Goal: Task Accomplishment & Management: Use online tool/utility

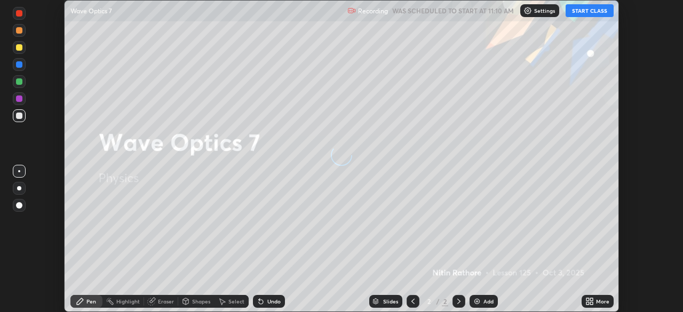
scroll to position [312, 683]
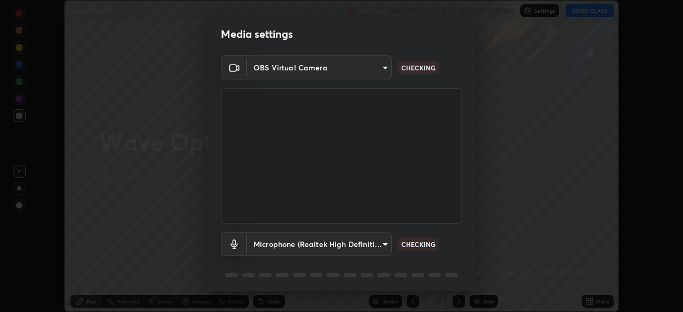
type input "5a3b26b24554f8cf6e797ef24758c72d9ac35fc194b839c1ab14931f8614fd13"
click at [374, 247] on body "Erase all Wave Optics 7 Recording WAS SCHEDULED TO START AT 11:10 AM Settings S…" at bounding box center [341, 156] width 683 height 312
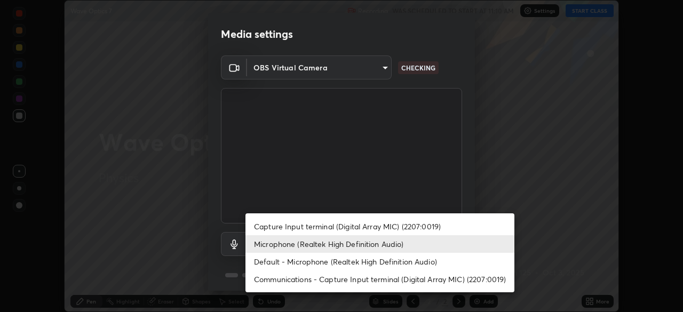
click at [398, 267] on li "Default - Microphone (Realtek High Definition Audio)" at bounding box center [380, 262] width 269 height 18
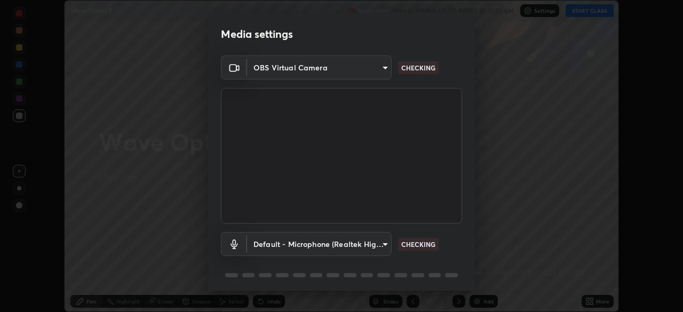
click at [374, 238] on body "Erase all Wave Optics 7 Recording WAS SCHEDULED TO START AT 11:10 AM Settings S…" at bounding box center [341, 156] width 683 height 312
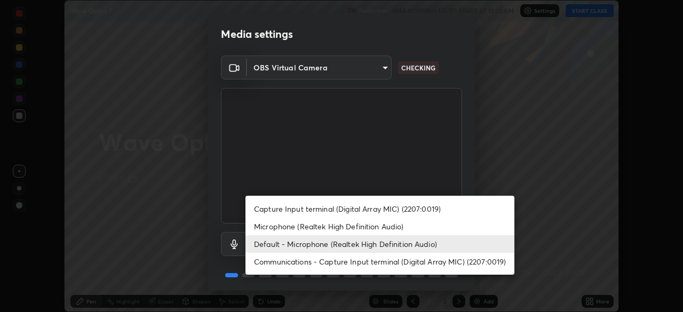
click at [374, 227] on li "Microphone (Realtek High Definition Audio)" at bounding box center [380, 227] width 269 height 18
type input "a2845f27f241d78e81142a5bcad2dd0661d1231b7acccdda9ee201247719edf7"
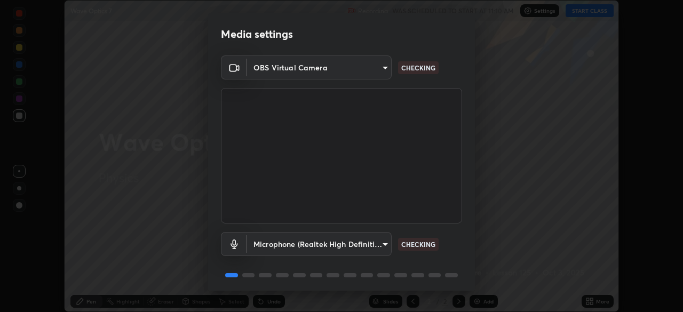
scroll to position [38, 0]
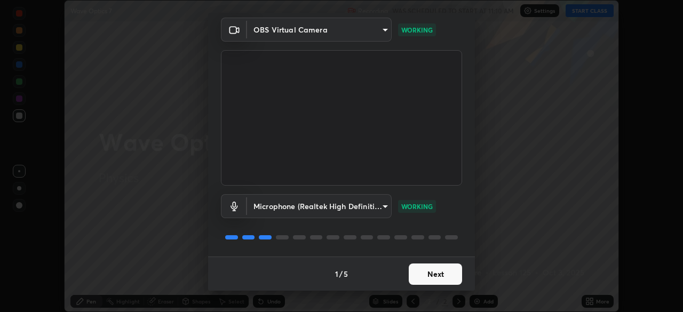
click at [445, 270] on button "Next" at bounding box center [435, 274] width 53 height 21
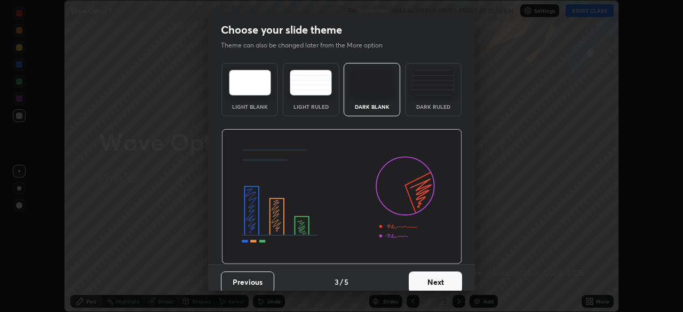
click at [446, 280] on button "Next" at bounding box center [435, 282] width 53 height 21
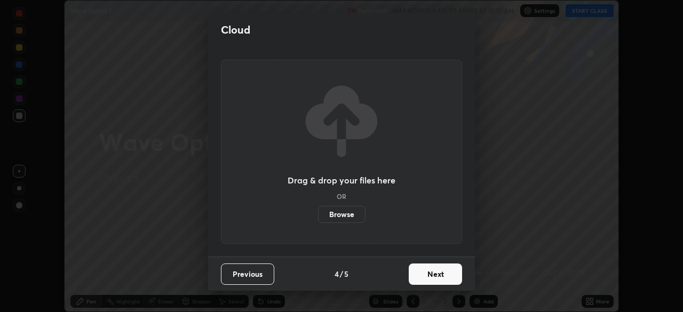
click at [448, 278] on button "Next" at bounding box center [435, 274] width 53 height 21
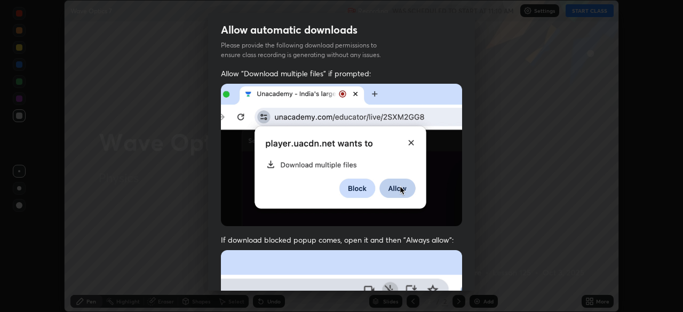
click at [428, 214] on img at bounding box center [341, 155] width 241 height 143
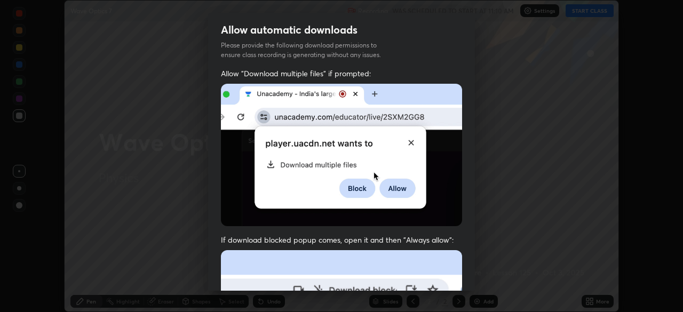
click at [421, 218] on img at bounding box center [341, 155] width 241 height 143
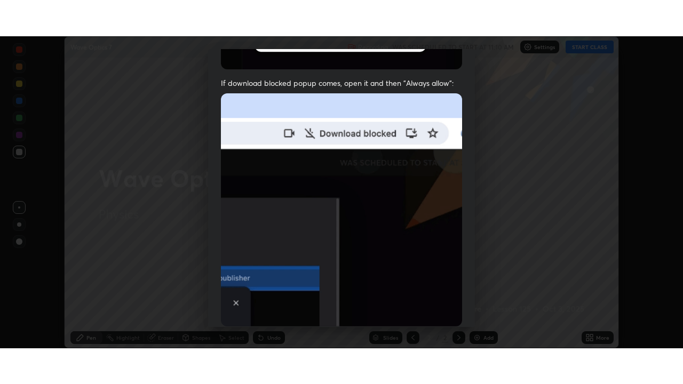
scroll to position [256, 0]
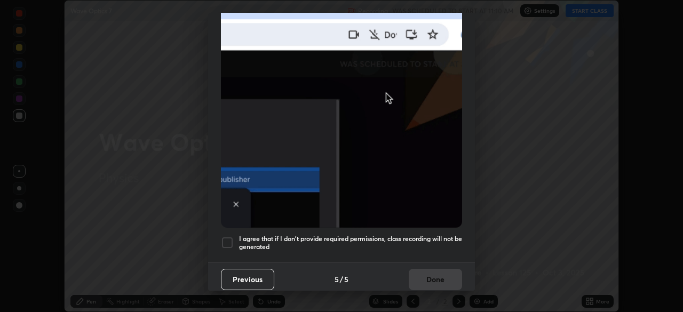
click at [413, 243] on h5 "I agree that if I don't provide required permissions, class recording will not …" at bounding box center [350, 243] width 223 height 17
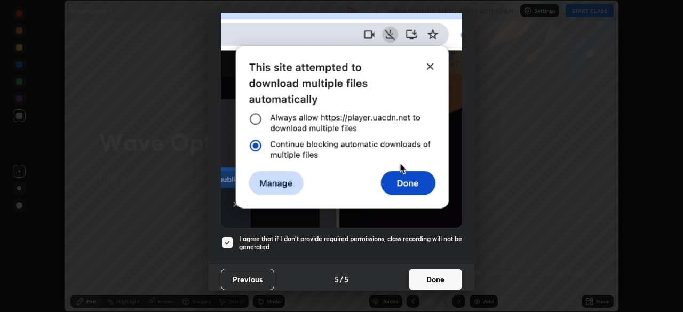
click at [434, 274] on button "Done" at bounding box center [435, 279] width 53 height 21
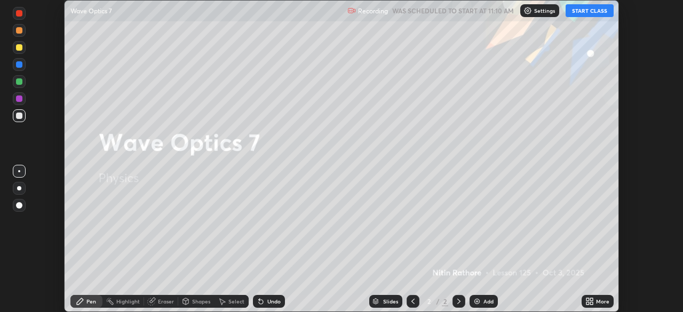
click at [597, 304] on div "More" at bounding box center [602, 301] width 13 height 5
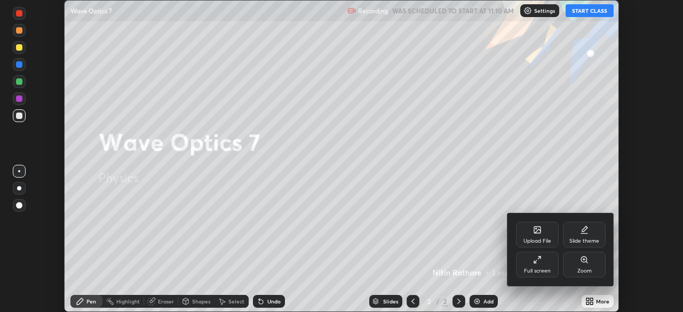
click at [543, 264] on div "Full screen" at bounding box center [537, 265] width 43 height 26
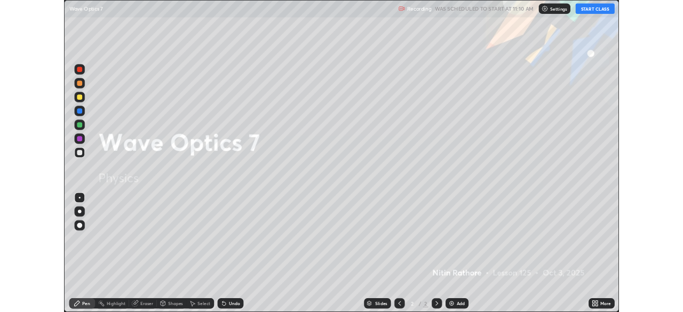
scroll to position [384, 683]
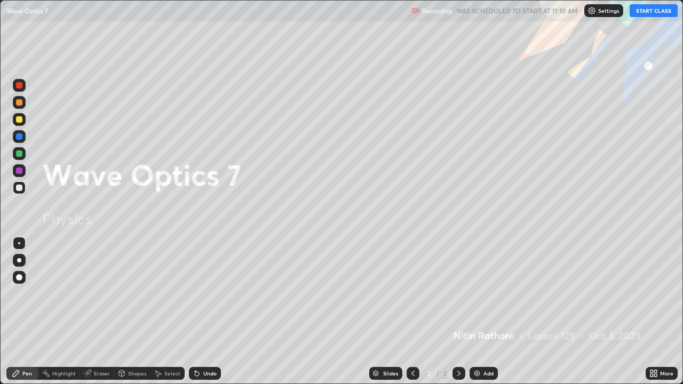
click at [650, 11] on button "START CLASS" at bounding box center [654, 10] width 48 height 13
click at [484, 312] on div "Add" at bounding box center [484, 373] width 28 height 13
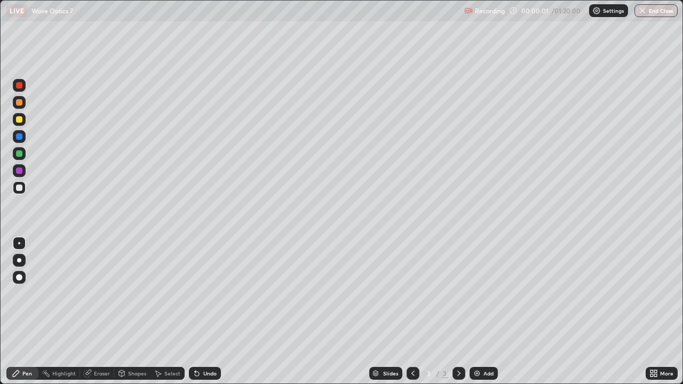
click at [19, 260] on div at bounding box center [19, 260] width 4 height 4
click at [658, 312] on div "More" at bounding box center [662, 373] width 32 height 13
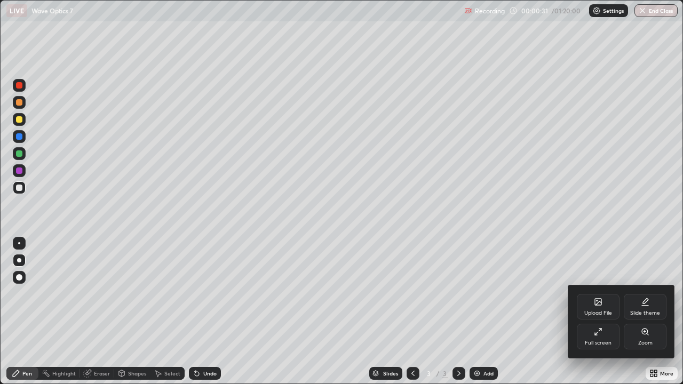
click at [607, 312] on div "Full screen" at bounding box center [598, 343] width 27 height 5
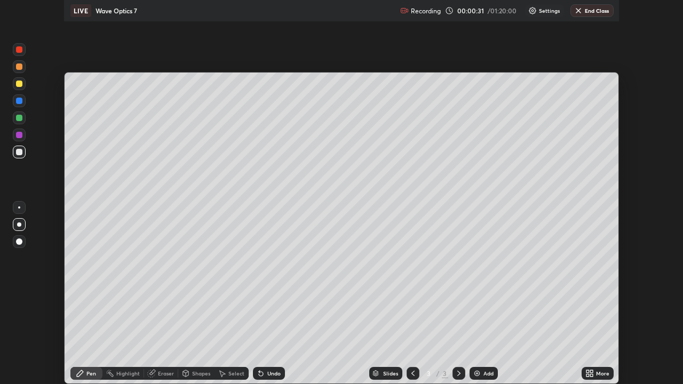
scroll to position [53064, 52693]
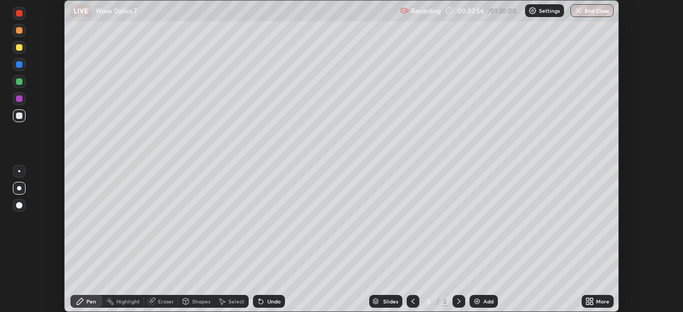
click at [597, 302] on div "More" at bounding box center [602, 301] width 13 height 5
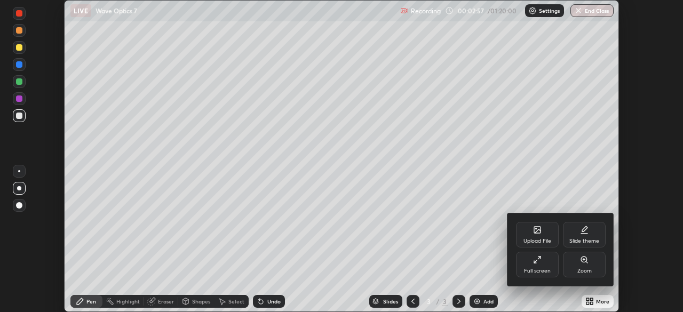
click at [543, 232] on div "Upload File" at bounding box center [537, 235] width 43 height 26
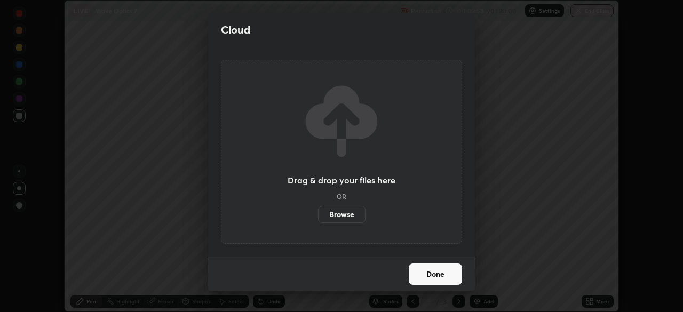
click at [348, 213] on label "Browse" at bounding box center [342, 214] width 48 height 17
click at [318, 213] on input "Browse" at bounding box center [318, 214] width 0 height 17
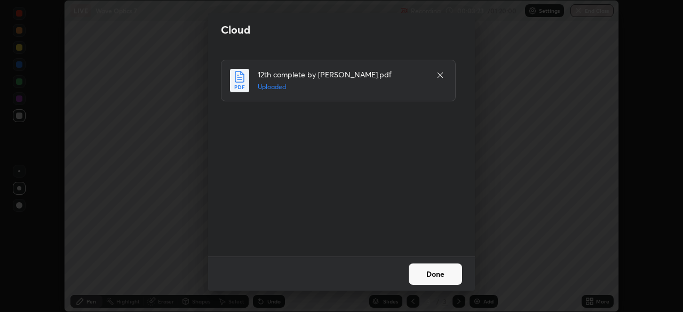
click at [441, 275] on button "Done" at bounding box center [435, 274] width 53 height 21
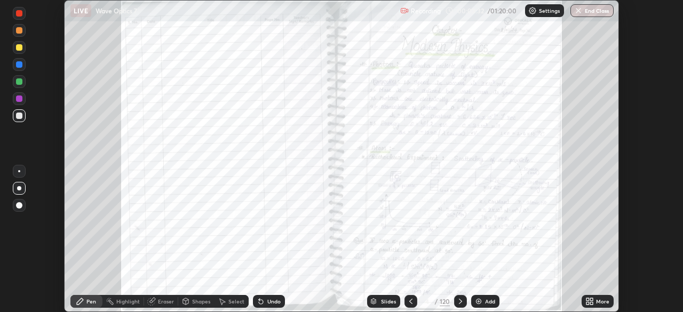
click at [603, 299] on div "More" at bounding box center [602, 301] width 13 height 5
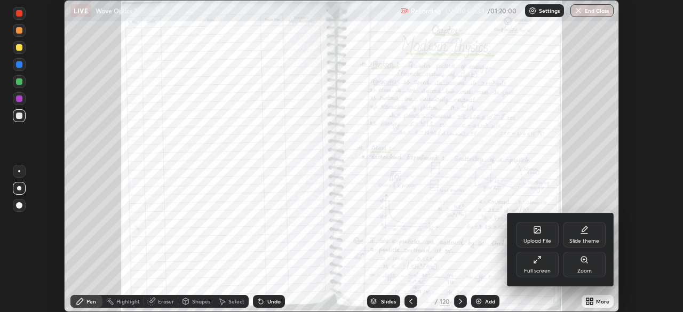
click at [540, 263] on icon at bounding box center [537, 260] width 9 height 9
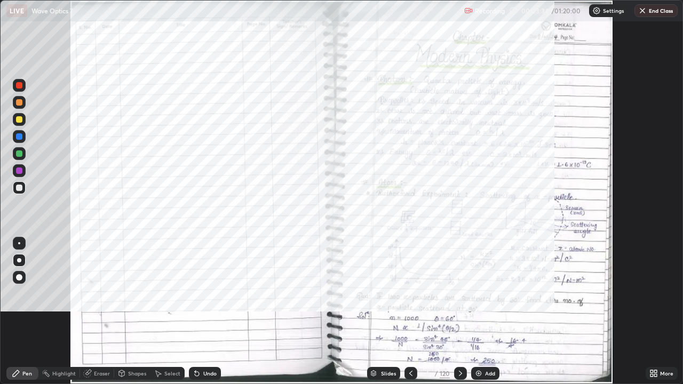
scroll to position [384, 683]
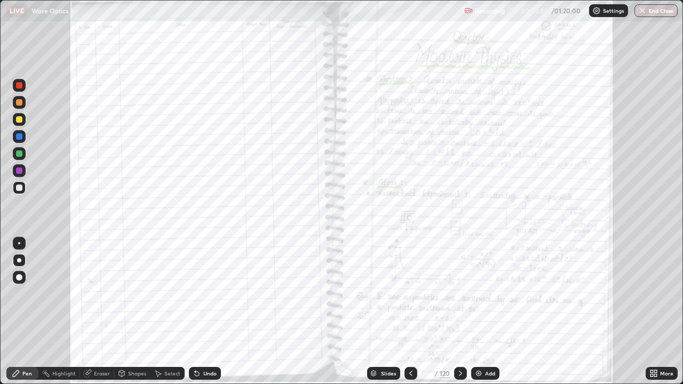
click at [659, 312] on div "More" at bounding box center [662, 373] width 32 height 13
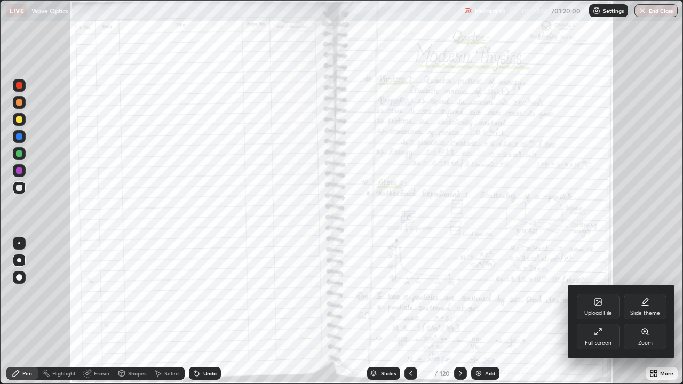
click at [650, 312] on div "Zoom" at bounding box center [645, 337] width 43 height 26
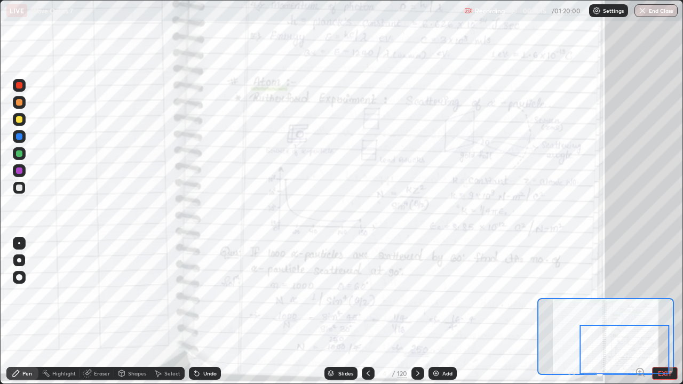
click at [416, 312] on icon at bounding box center [418, 373] width 9 height 9
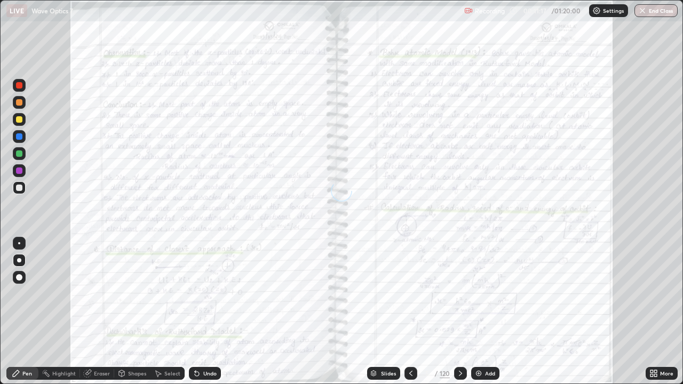
click at [459, 312] on icon at bounding box center [460, 373] width 3 height 5
click at [409, 312] on icon at bounding box center [411, 373] width 9 height 9
click at [410, 312] on icon at bounding box center [411, 373] width 9 height 9
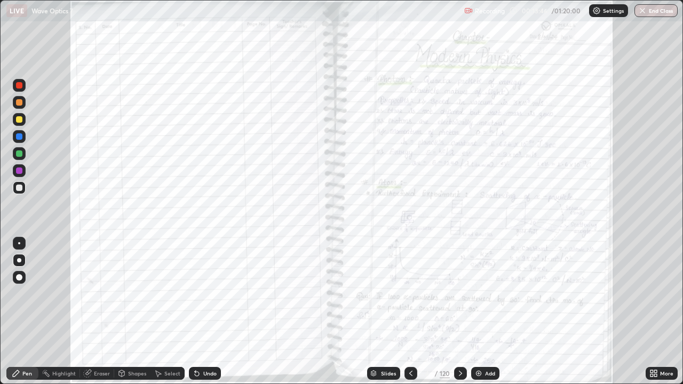
click at [669, 312] on div "More" at bounding box center [666, 373] width 13 height 5
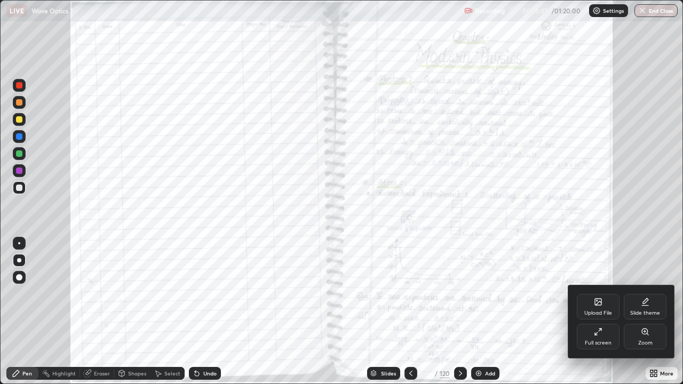
click at [651, 312] on div "Zoom" at bounding box center [645, 337] width 43 height 26
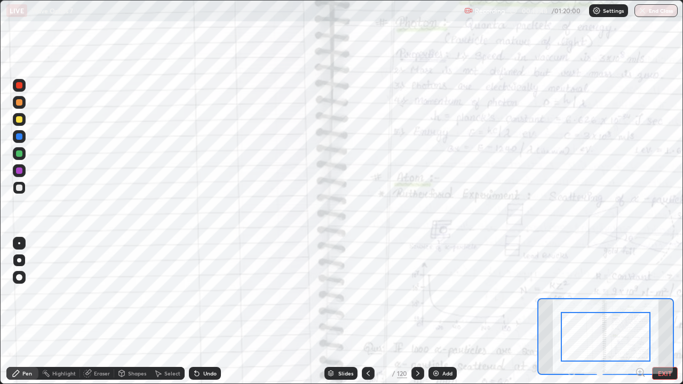
click at [641, 312] on icon at bounding box center [640, 372] width 11 height 11
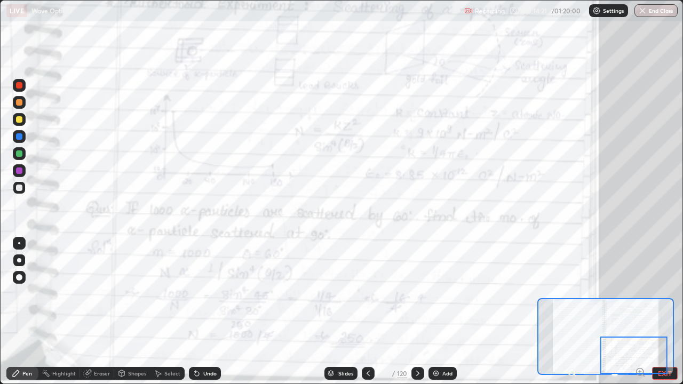
click at [24, 124] on div at bounding box center [19, 119] width 13 height 13
click at [417, 312] on icon at bounding box center [418, 373] width 9 height 9
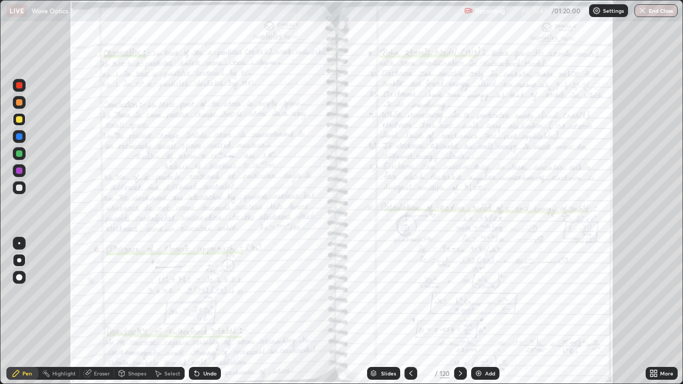
click at [653, 312] on icon at bounding box center [652, 371] width 3 height 3
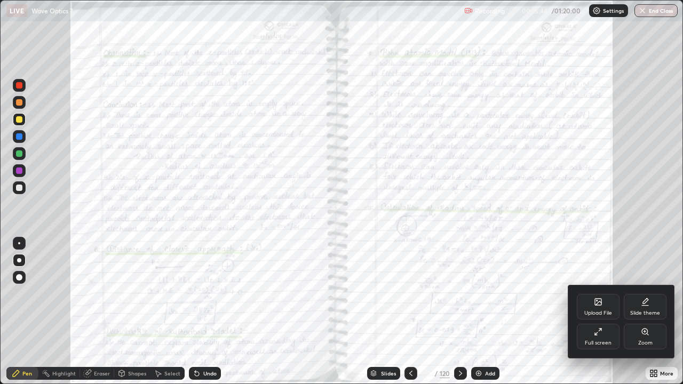
click at [648, 312] on div "Zoom" at bounding box center [645, 337] width 43 height 26
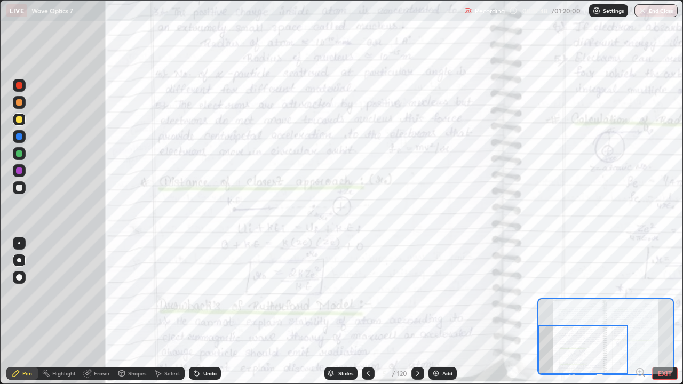
click at [416, 312] on icon at bounding box center [418, 373] width 9 height 9
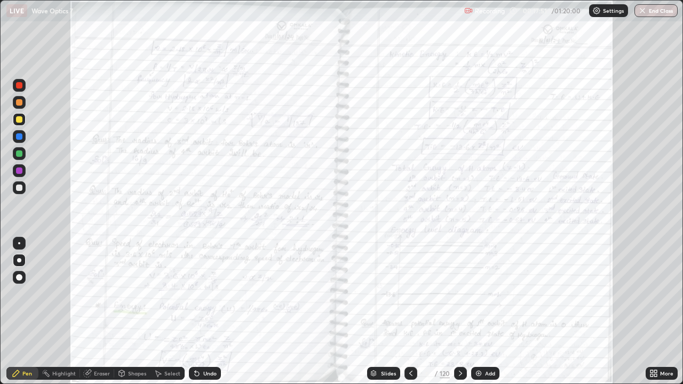
click at [460, 312] on icon at bounding box center [460, 373] width 9 height 9
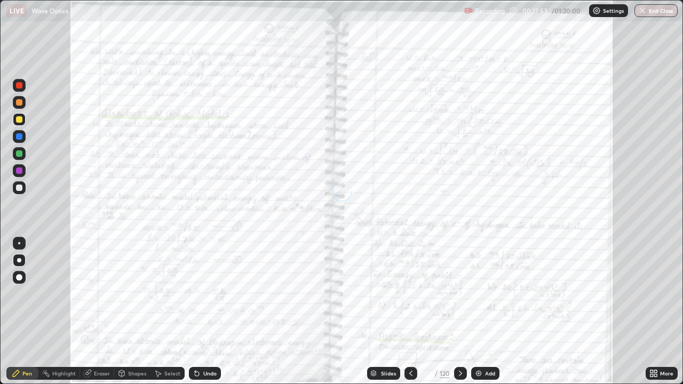
click at [461, 312] on icon at bounding box center [460, 373] width 3 height 5
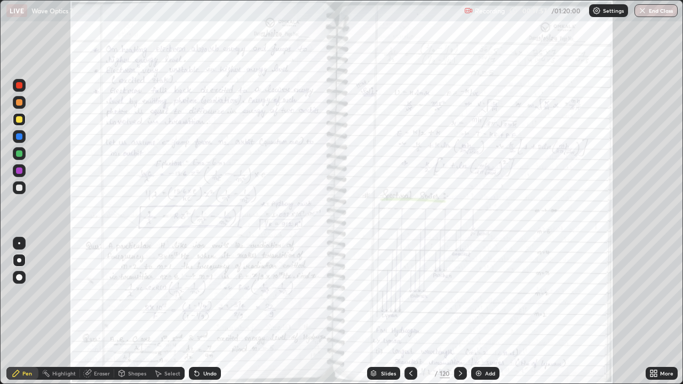
click at [409, 312] on icon at bounding box center [410, 373] width 3 height 5
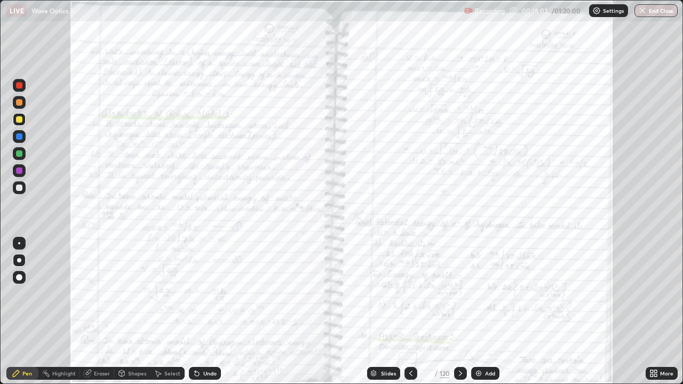
click at [410, 312] on icon at bounding box center [411, 373] width 9 height 9
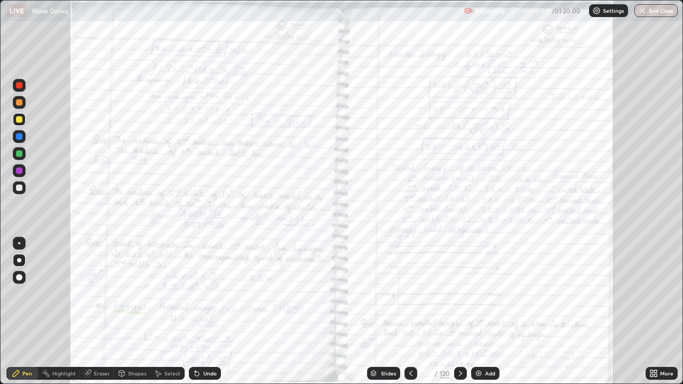
click at [409, 312] on icon at bounding box center [410, 373] width 3 height 5
click at [661, 312] on div "More" at bounding box center [666, 373] width 13 height 5
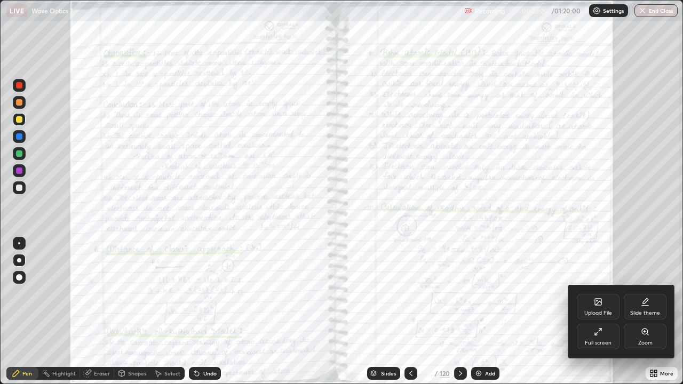
click at [646, 312] on div "Zoom" at bounding box center [645, 337] width 43 height 26
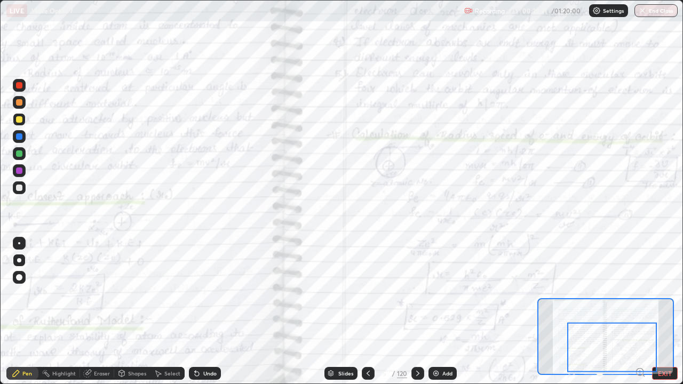
click at [437, 312] on img at bounding box center [436, 373] width 9 height 9
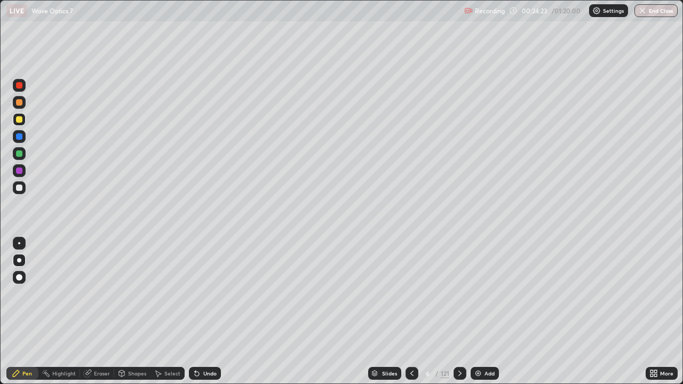
click at [21, 190] on div at bounding box center [19, 188] width 6 height 6
click at [411, 312] on icon at bounding box center [412, 373] width 9 height 9
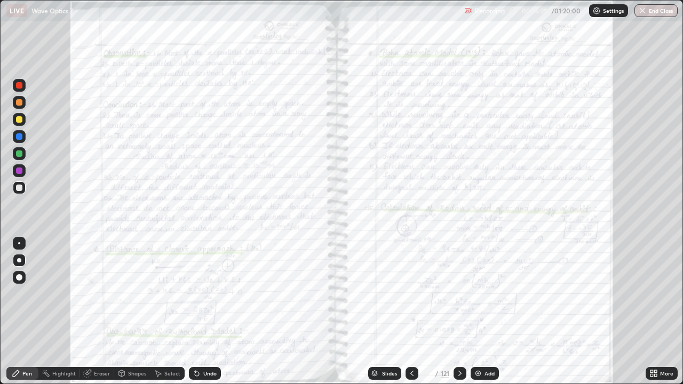
click at [24, 118] on div at bounding box center [19, 119] width 13 height 13
click at [461, 312] on icon at bounding box center [460, 373] width 9 height 9
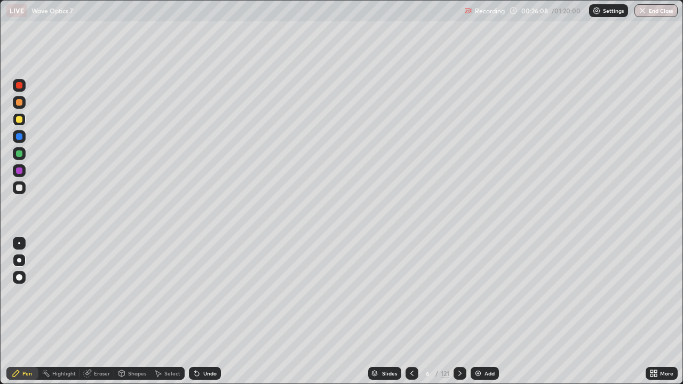
click at [408, 312] on icon at bounding box center [412, 373] width 9 height 9
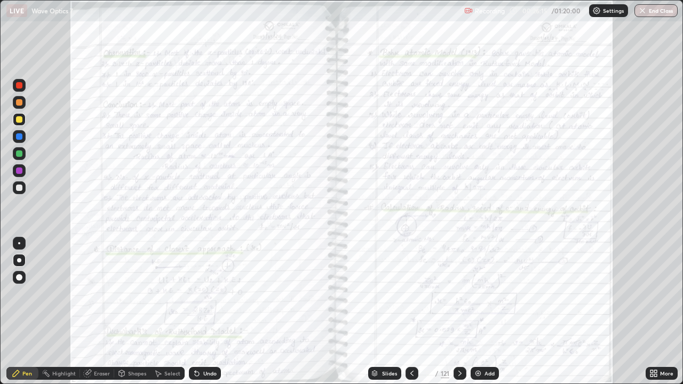
click at [457, 312] on icon at bounding box center [460, 373] width 9 height 9
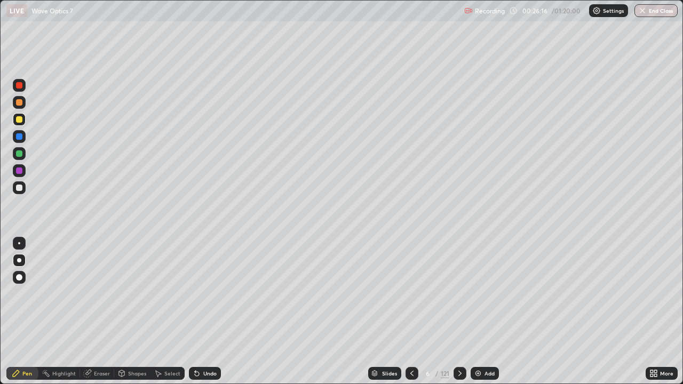
click at [456, 312] on icon at bounding box center [460, 373] width 9 height 9
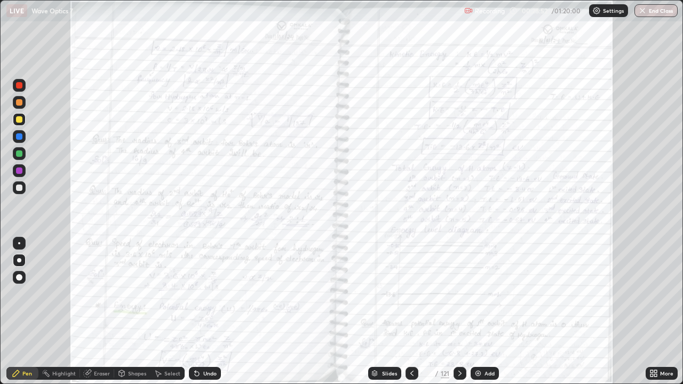
click at [489, 312] on div "Add" at bounding box center [490, 373] width 10 height 5
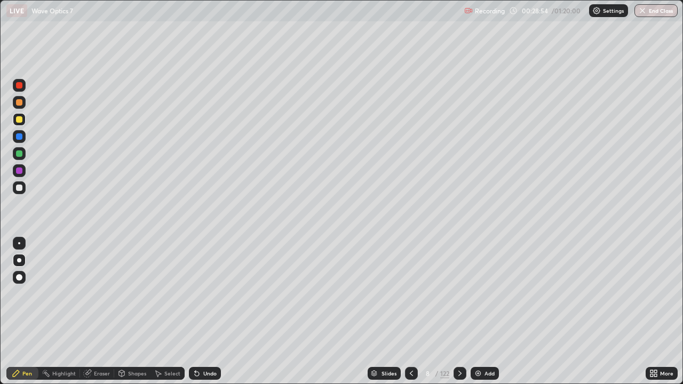
click at [20, 189] on div at bounding box center [19, 188] width 6 height 6
click at [210, 312] on div "Undo" at bounding box center [209, 373] width 13 height 5
click at [208, 312] on div "Undo" at bounding box center [209, 373] width 13 height 5
click at [208, 312] on div "Undo" at bounding box center [205, 373] width 32 height 13
click at [458, 312] on icon at bounding box center [460, 373] width 9 height 9
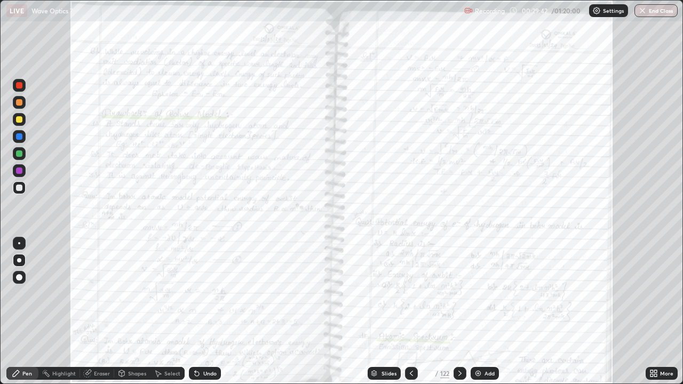
click at [18, 122] on div at bounding box center [19, 119] width 6 height 6
click at [655, 312] on icon at bounding box center [655, 375] width 3 height 3
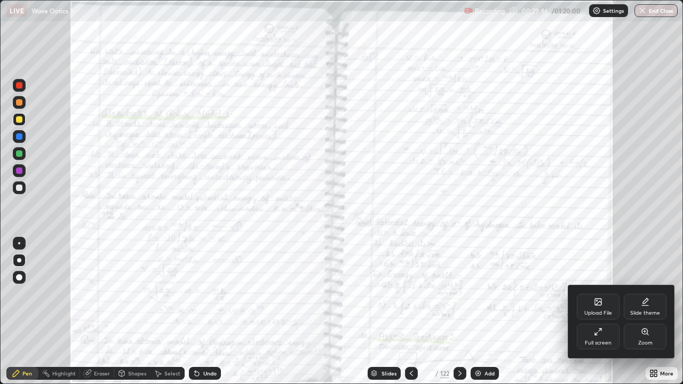
click at [646, 312] on div "Zoom" at bounding box center [645, 343] width 14 height 5
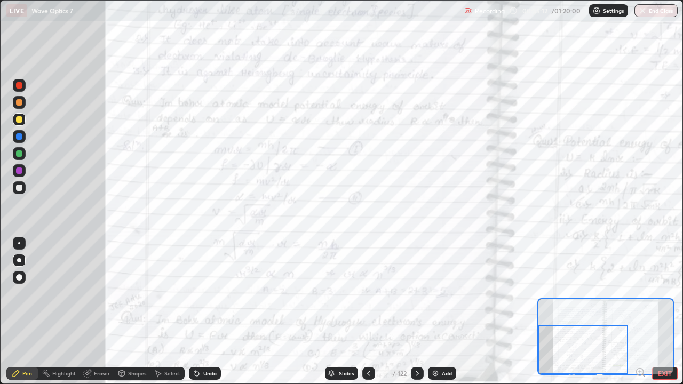
click at [446, 312] on div "Add" at bounding box center [447, 373] width 10 height 5
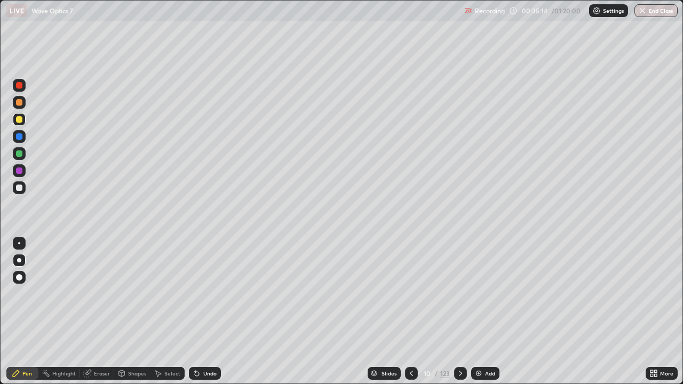
click at [19, 186] on div at bounding box center [19, 188] width 6 height 6
click at [210, 312] on div "Undo" at bounding box center [205, 373] width 32 height 13
click at [207, 312] on div "Undo" at bounding box center [205, 373] width 32 height 13
click at [203, 312] on div "Undo" at bounding box center [209, 373] width 13 height 5
click at [203, 312] on div "Undo" at bounding box center [205, 373] width 32 height 13
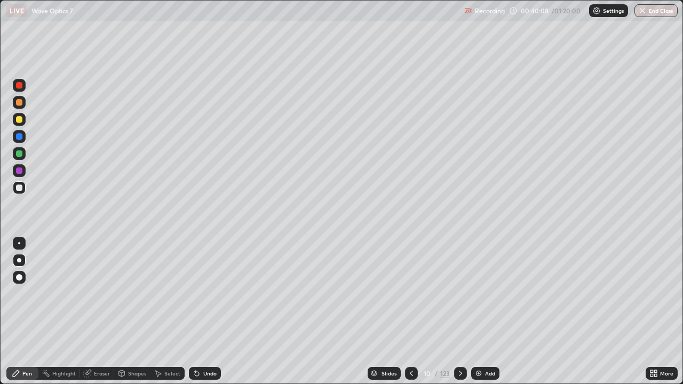
click at [100, 312] on div "Eraser" at bounding box center [102, 373] width 16 height 5
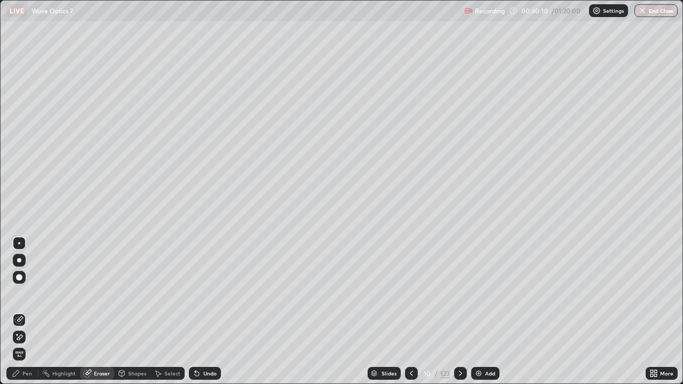
click at [36, 312] on div "Pen" at bounding box center [22, 373] width 32 height 13
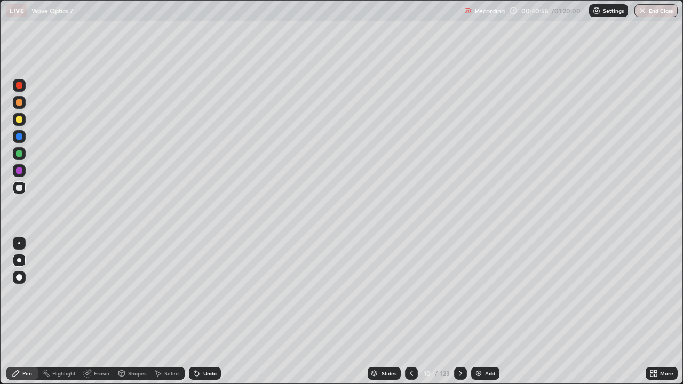
click at [413, 312] on icon at bounding box center [411, 373] width 9 height 9
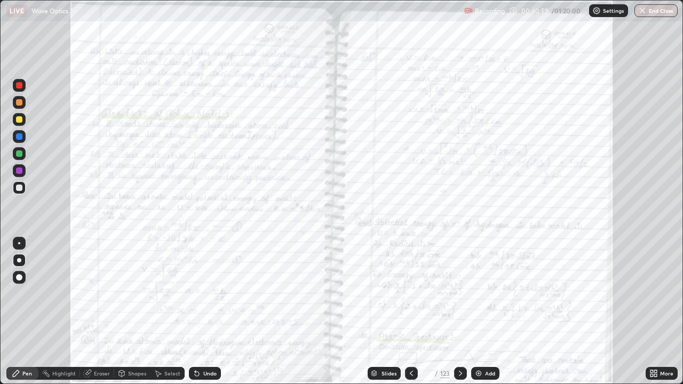
click at [668, 312] on div "More" at bounding box center [666, 373] width 13 height 5
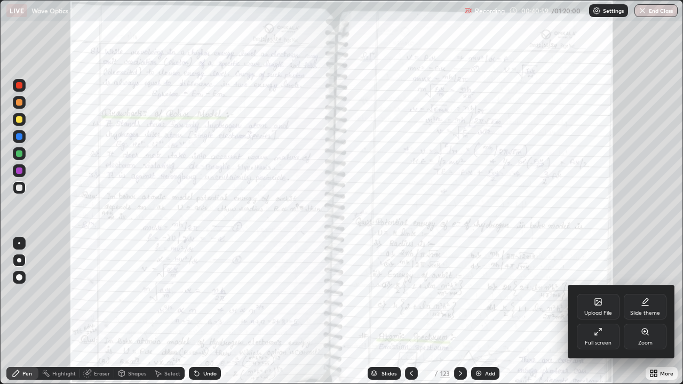
click at [647, 312] on div "Zoom" at bounding box center [645, 337] width 43 height 26
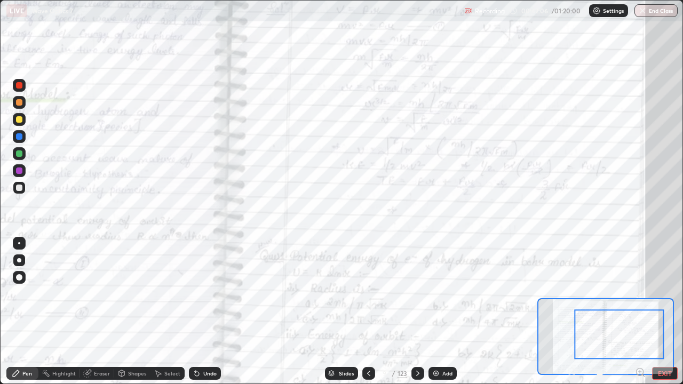
click at [416, 312] on icon at bounding box center [417, 373] width 3 height 5
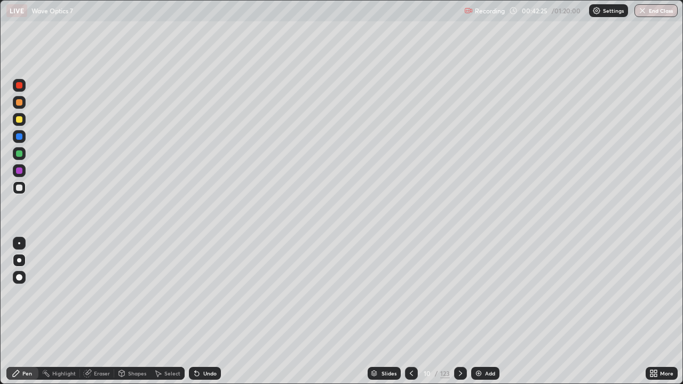
click at [100, 312] on div "Eraser" at bounding box center [102, 373] width 16 height 5
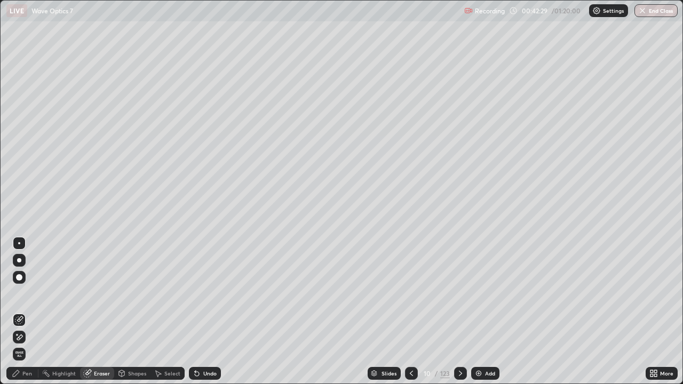
click at [28, 312] on div "Pen" at bounding box center [27, 373] width 10 height 5
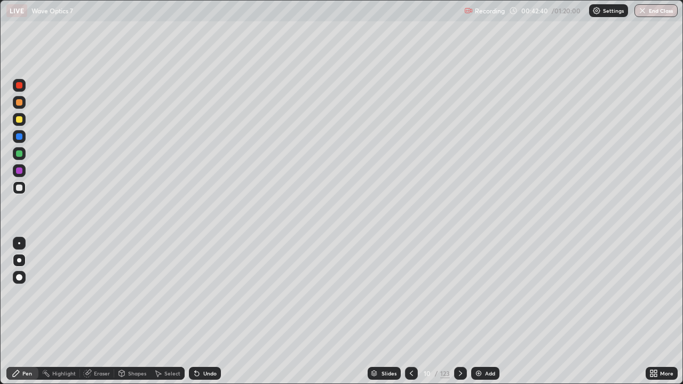
click at [410, 312] on icon at bounding box center [411, 373] width 9 height 9
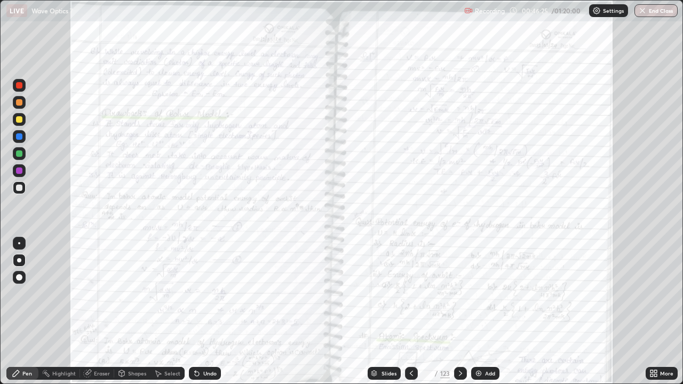
click at [657, 312] on icon at bounding box center [655, 375] width 3 height 3
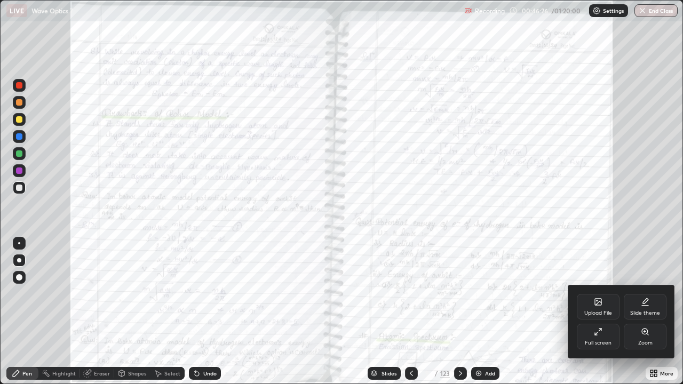
click at [655, 312] on div "Zoom" at bounding box center [645, 337] width 43 height 26
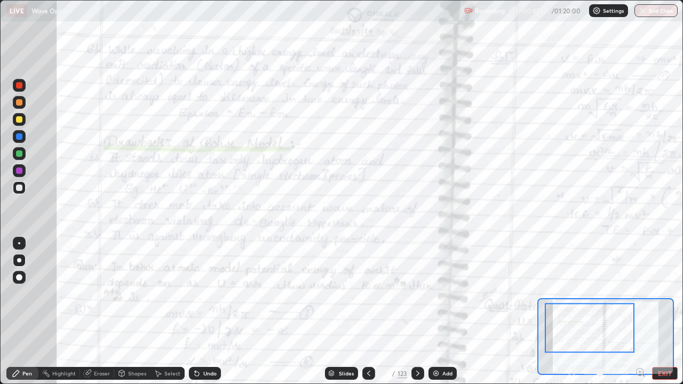
click at [367, 312] on icon at bounding box center [368, 373] width 3 height 5
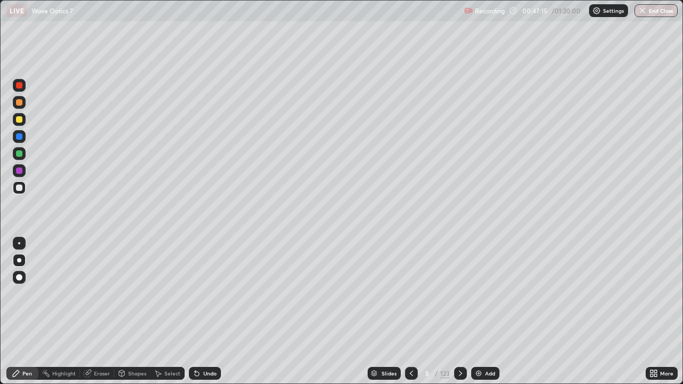
click at [411, 312] on icon at bounding box center [411, 373] width 9 height 9
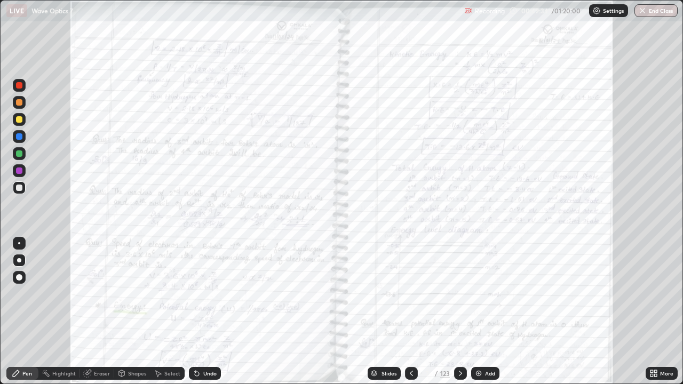
click at [466, 312] on div "Slides 7 / 123 Add" at bounding box center [433, 373] width 425 height 21
click at [459, 312] on icon at bounding box center [460, 373] width 9 height 9
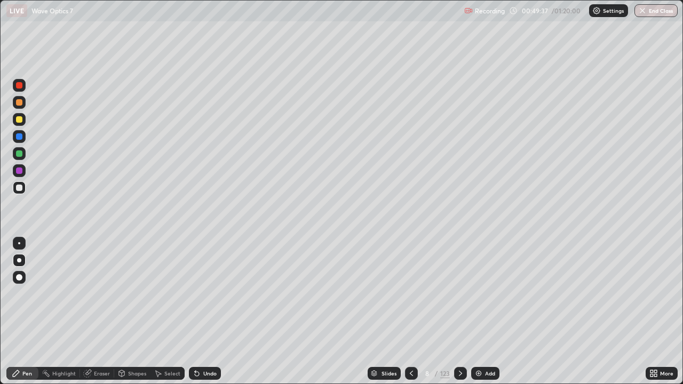
click at [460, 312] on icon at bounding box center [460, 373] width 9 height 9
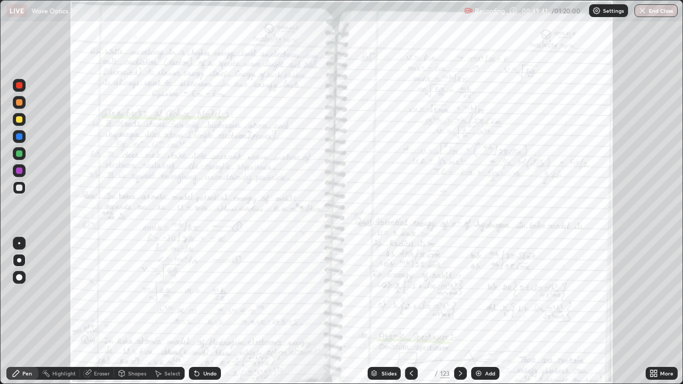
click at [662, 312] on div "More" at bounding box center [666, 373] width 13 height 5
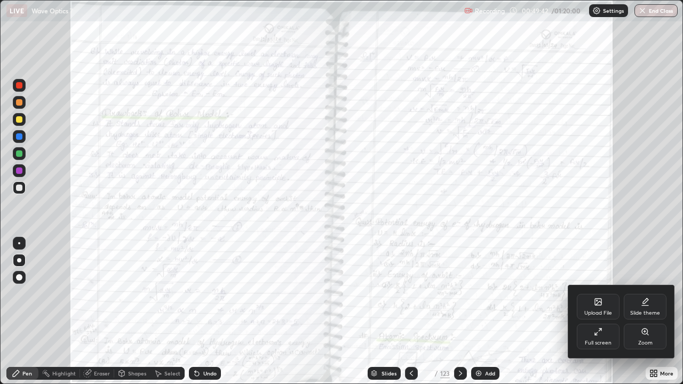
click at [653, 312] on div "Zoom" at bounding box center [645, 337] width 43 height 26
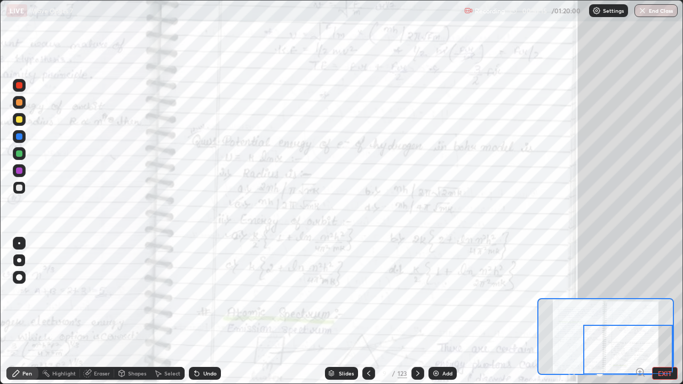
click at [415, 312] on icon at bounding box center [418, 373] width 9 height 9
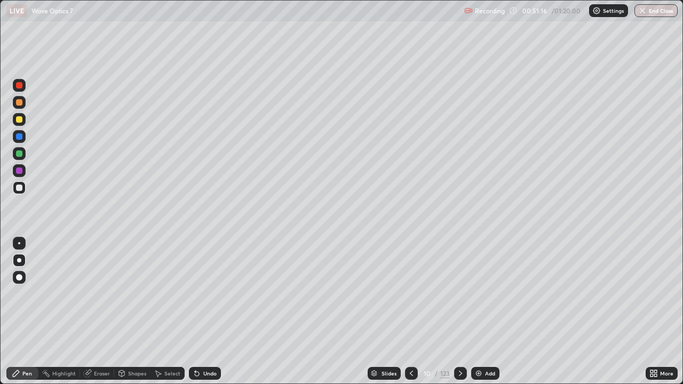
click at [459, 312] on icon at bounding box center [460, 373] width 9 height 9
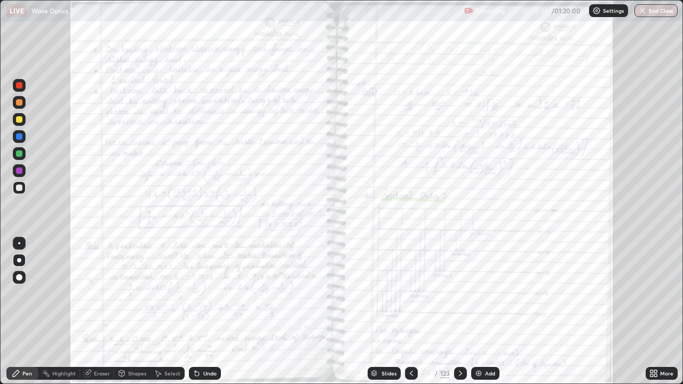
click at [17, 121] on div at bounding box center [19, 119] width 6 height 6
click at [656, 312] on icon at bounding box center [655, 371] width 3 height 3
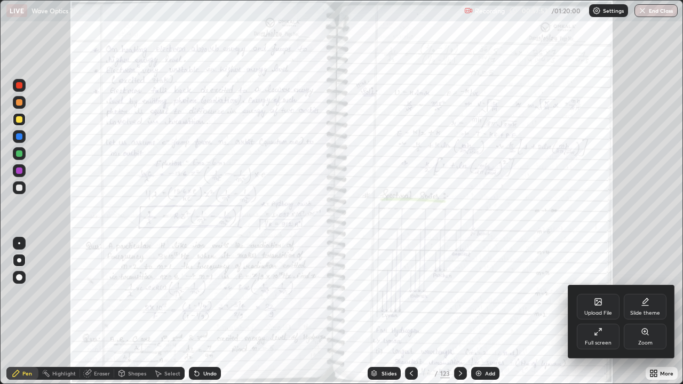
click at [655, 312] on div "Zoom" at bounding box center [645, 337] width 43 height 26
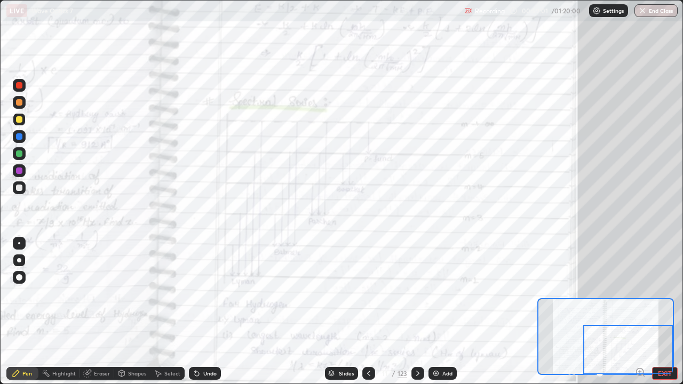
click at [417, 312] on div at bounding box center [418, 373] width 13 height 13
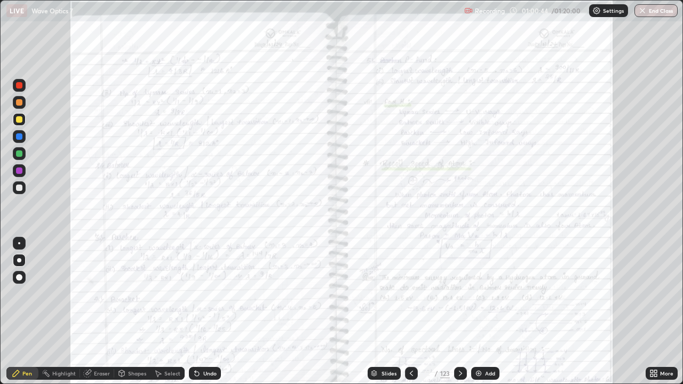
click at [659, 312] on div "More" at bounding box center [662, 373] width 32 height 13
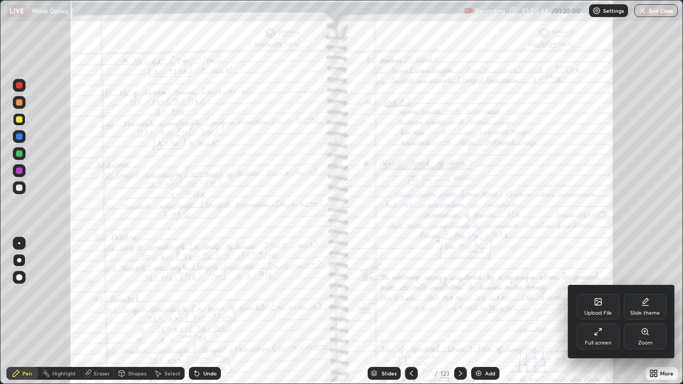
click at [633, 250] on div at bounding box center [341, 192] width 683 height 384
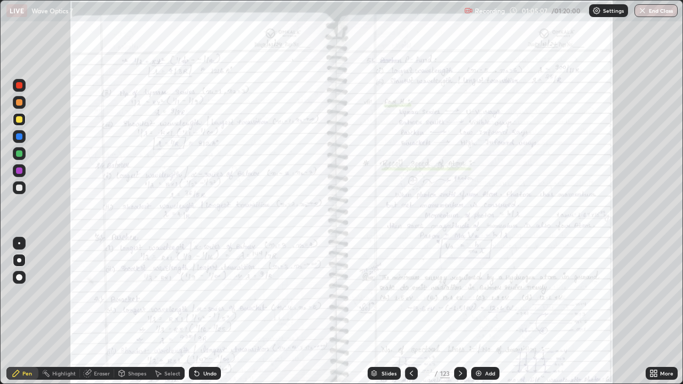
click at [662, 312] on div "More" at bounding box center [662, 373] width 32 height 13
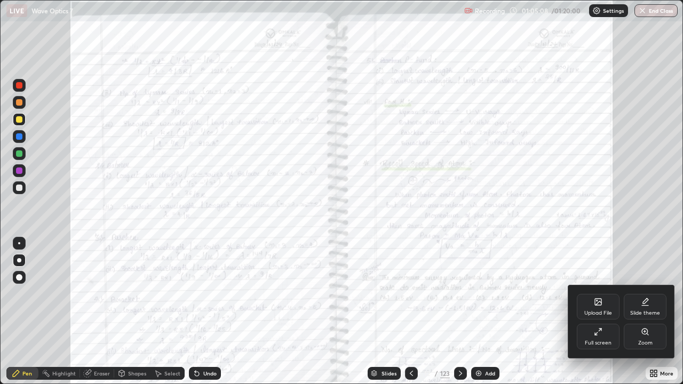
click at [651, 312] on div "Zoom" at bounding box center [645, 337] width 43 height 26
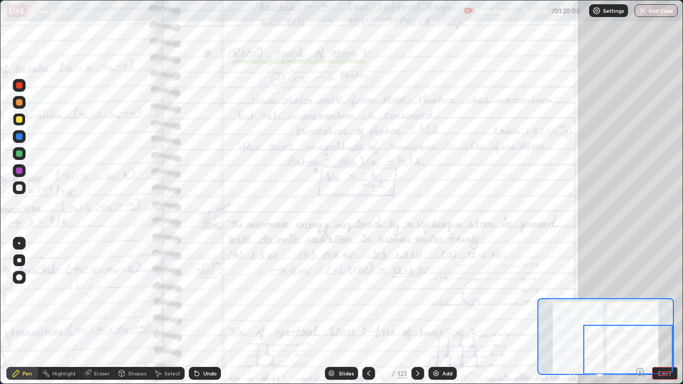
click at [419, 312] on icon at bounding box center [418, 373] width 9 height 9
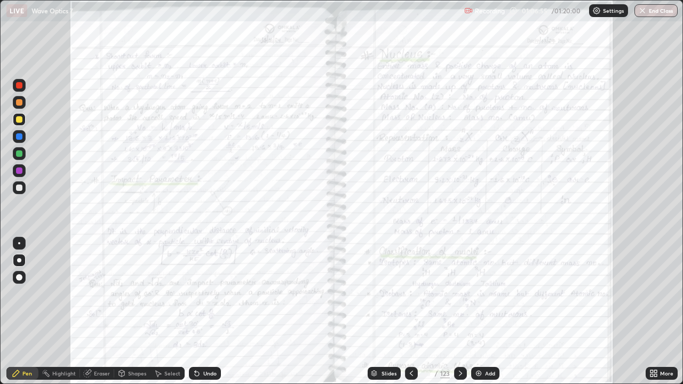
click at [654, 312] on icon at bounding box center [654, 373] width 9 height 9
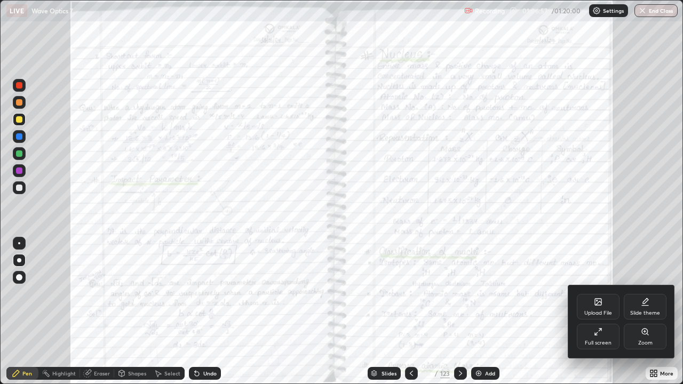
click at [646, 312] on div "Zoom" at bounding box center [645, 337] width 43 height 26
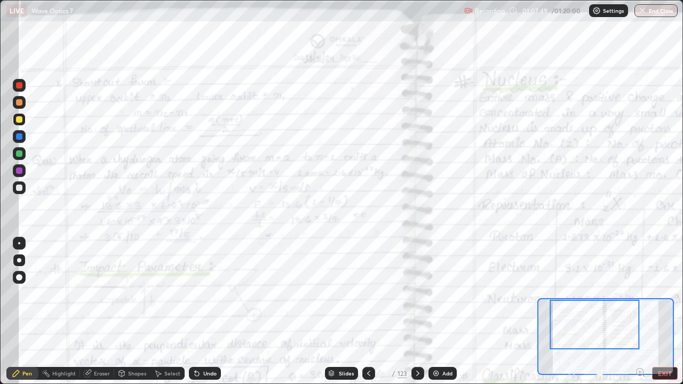
click at [20, 105] on div at bounding box center [19, 102] width 6 height 6
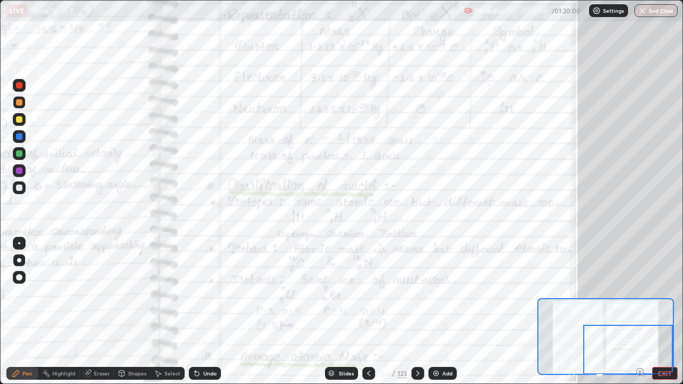
click at [652, 12] on button "End Class" at bounding box center [656, 10] width 43 height 13
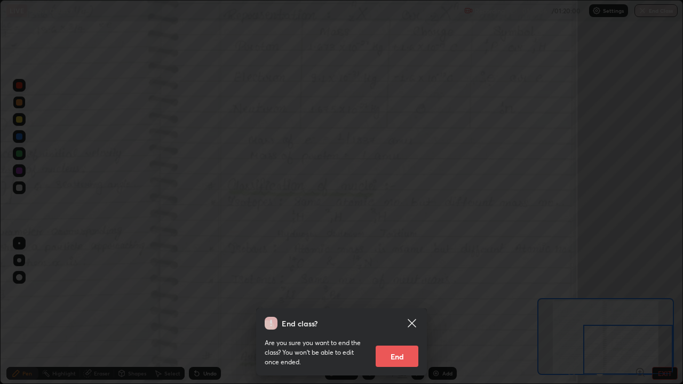
click at [396, 312] on button "End" at bounding box center [397, 356] width 43 height 21
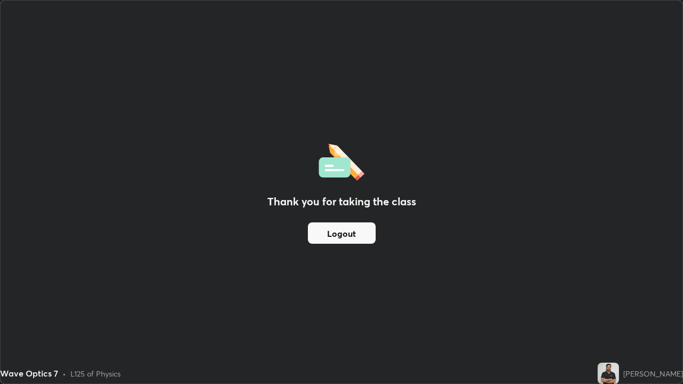
click at [352, 236] on button "Logout" at bounding box center [342, 233] width 68 height 21
